Goal: Find specific page/section: Find specific page/section

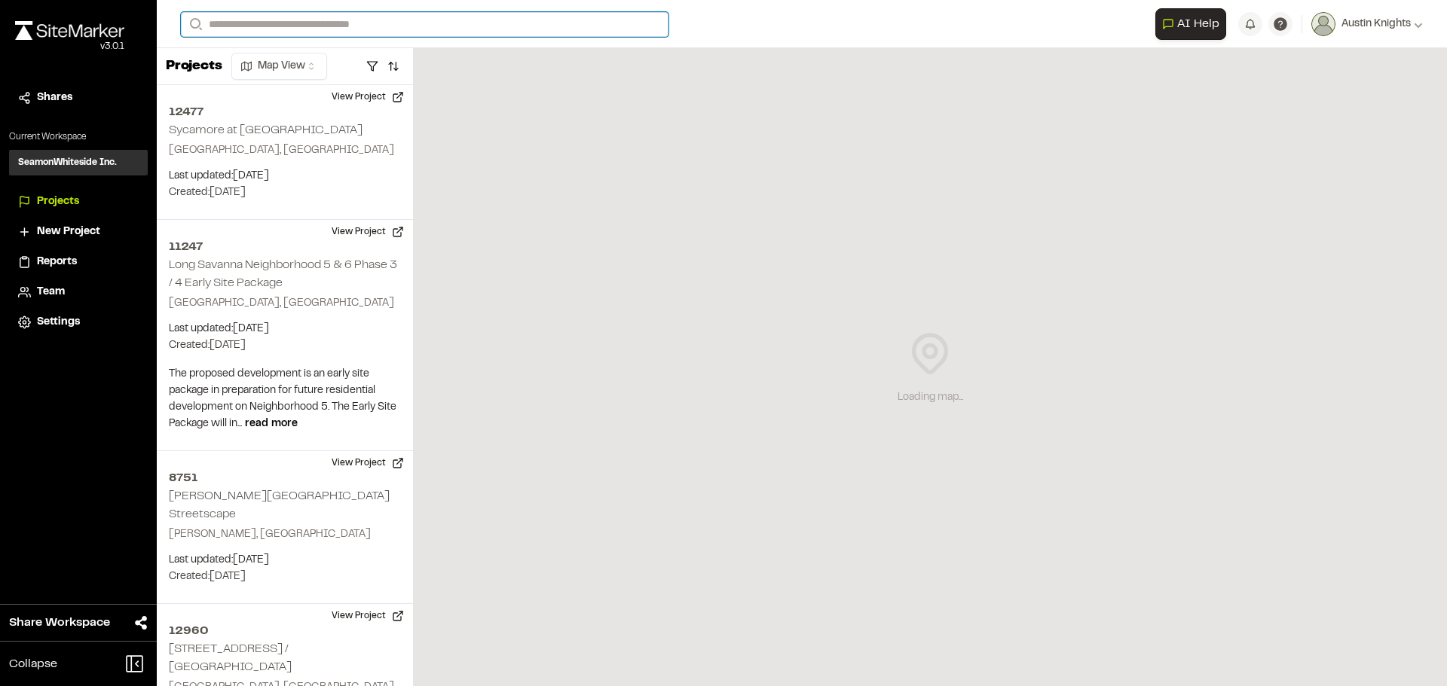
click at [354, 34] on input "Search" at bounding box center [424, 24] width 487 height 25
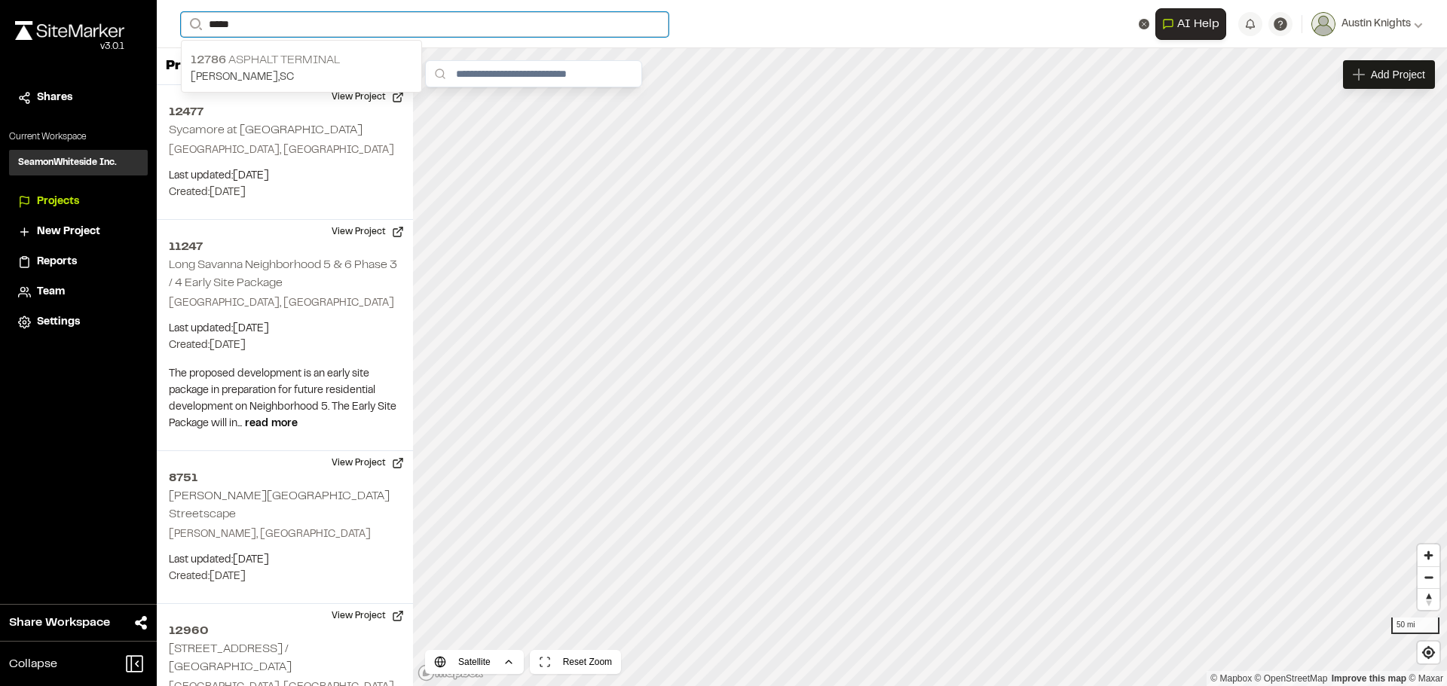
type input "*****"
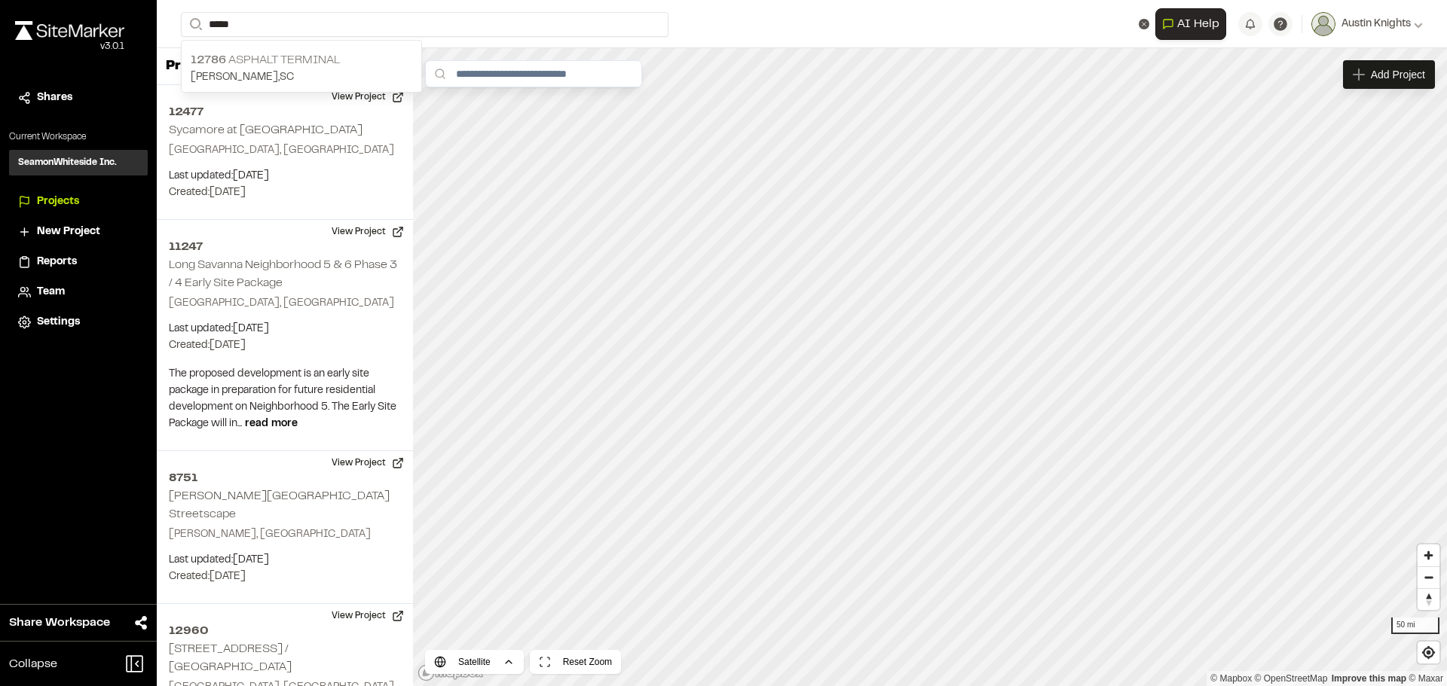
click at [334, 60] on p "12786 ASPHALT TERMINAL" at bounding box center [302, 60] width 222 height 18
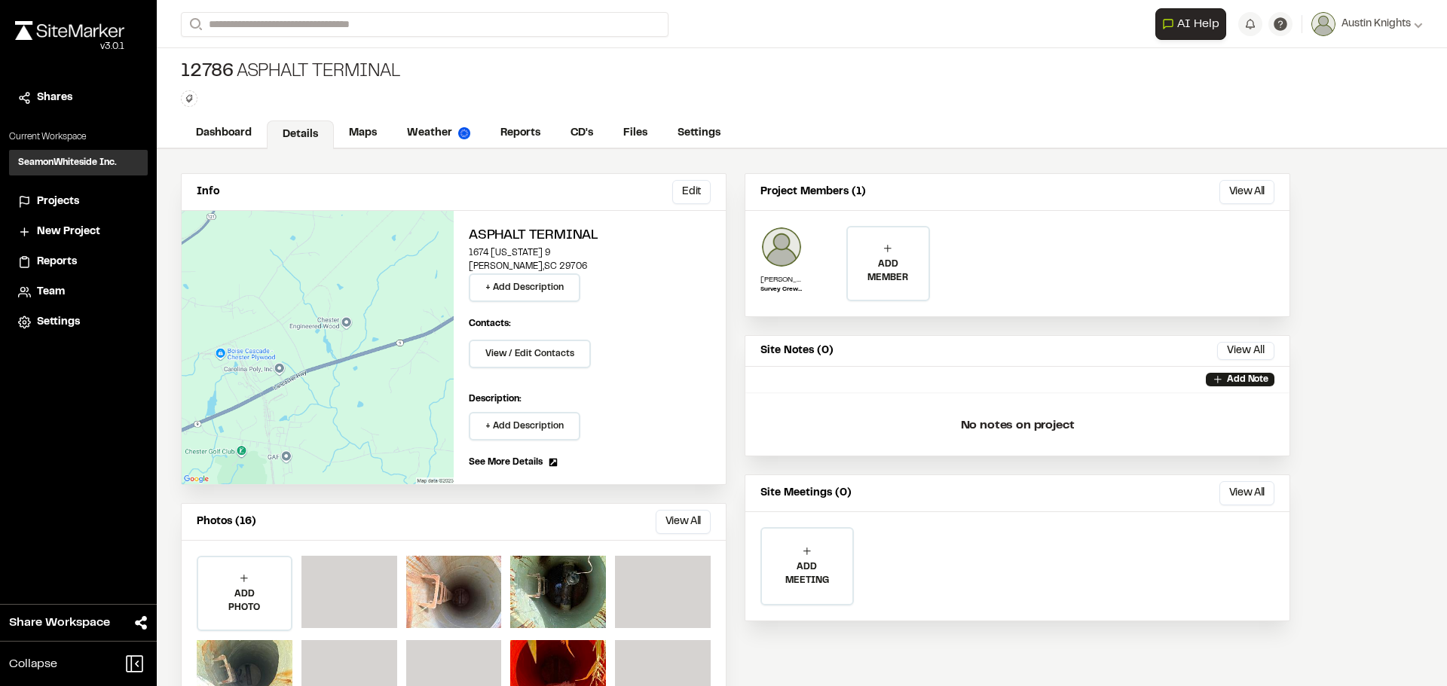
scroll to position [66, 0]
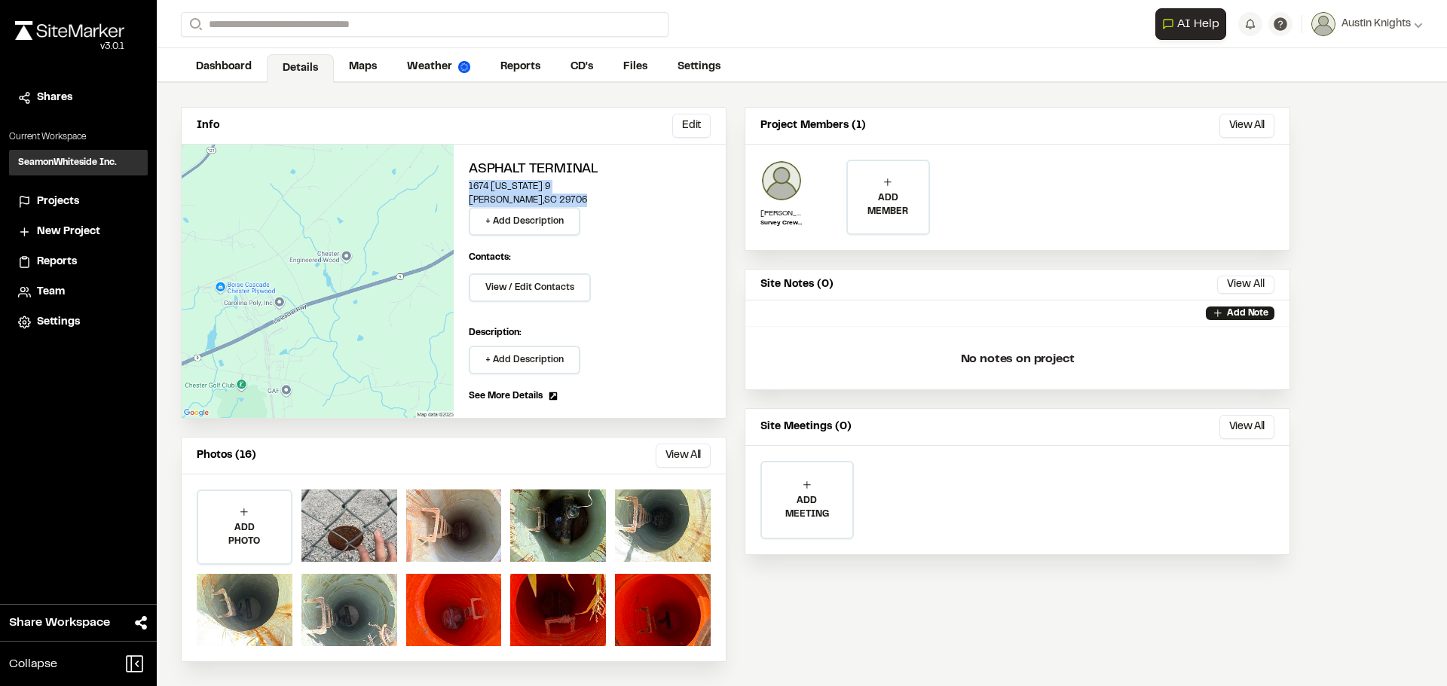
drag, startPoint x: 465, startPoint y: 182, endPoint x: 561, endPoint y: 190, distance: 96.0
click at [569, 196] on div "ASPHALT TERMINAL [STREET_ADDRESS][US_STATE][PERSON_NAME] + Add Description Cont…" at bounding box center [590, 282] width 272 height 274
copy div "[STREET_ADDRESS][US_STATE][PERSON_NAME]"
click at [669, 221] on div "ASPHALT TERMINAL [STREET_ADDRESS][US_STATE][PERSON_NAME] + Add Description" at bounding box center [590, 198] width 242 height 76
click at [341, 262] on div "Edit" at bounding box center [318, 282] width 272 height 274
